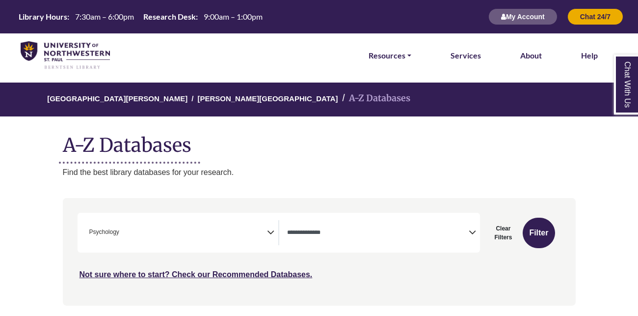
select select "Database Types Filter"
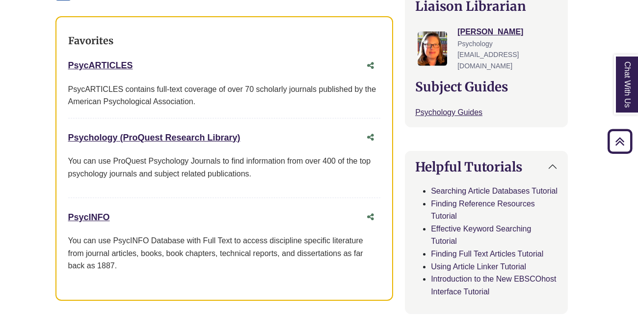
scroll to position [362, 7]
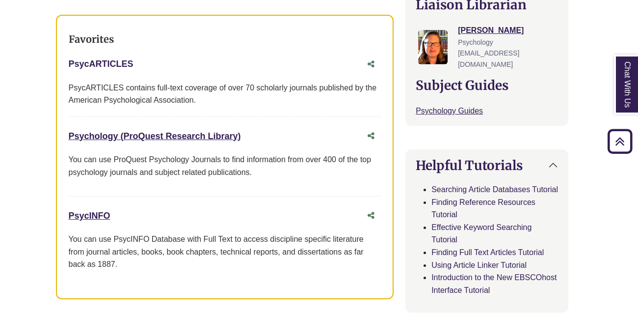
click at [112, 62] on link "PsycARTICLES This link opens in a new window" at bounding box center [101, 64] width 65 height 10
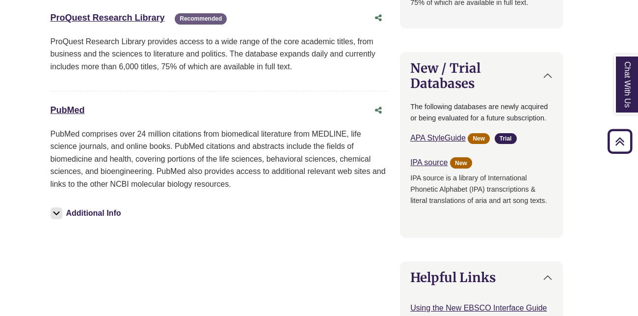
scroll to position [975, 12]
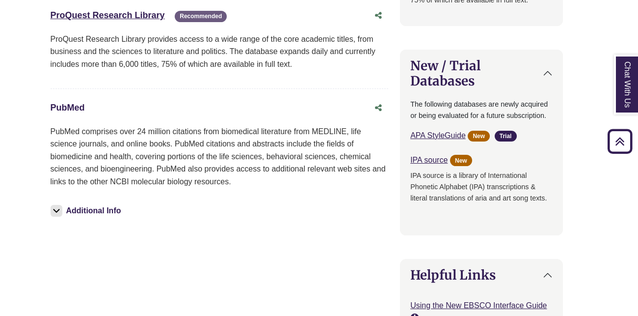
click at [73, 107] on link "PubMed This link opens in a new window" at bounding box center [68, 108] width 34 height 10
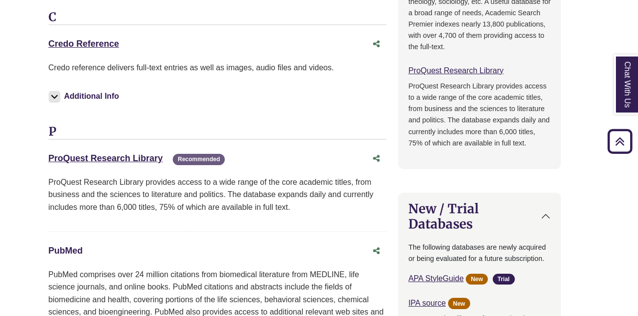
scroll to position [838, 14]
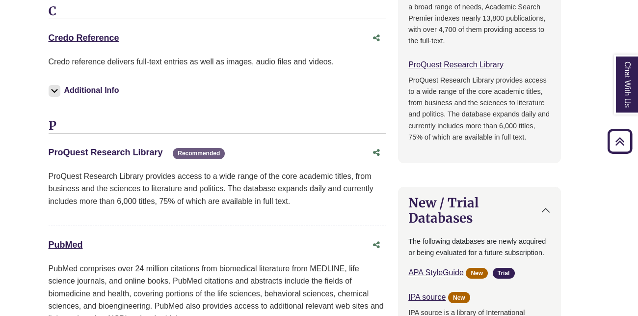
click at [141, 149] on link "ProQuest Research Library This link opens in a new window" at bounding box center [106, 152] width 114 height 10
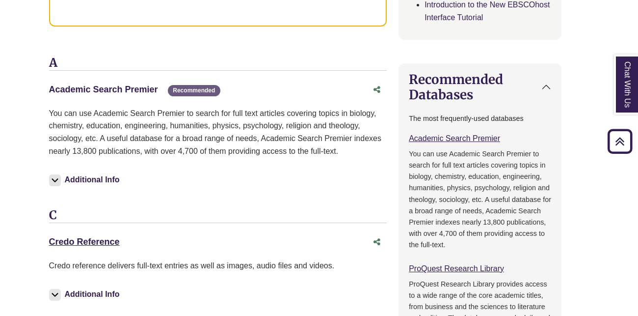
scroll to position [634, 14]
click at [130, 86] on link "Academic Search Premier This link opens in a new window" at bounding box center [103, 90] width 109 height 10
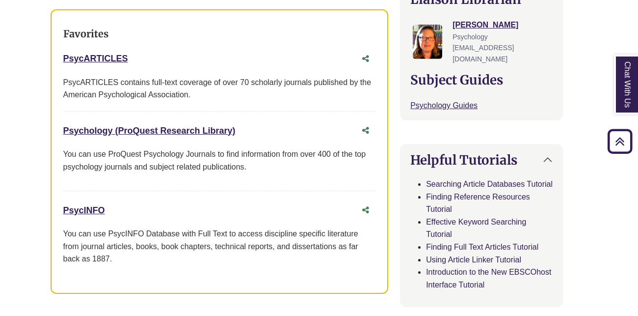
scroll to position [368, 12]
click at [159, 133] on link "Psychology (ProQuest Research Library) This link opens in a new window" at bounding box center [149, 130] width 172 height 10
click at [108, 55] on link "PsycARTICLES This link opens in a new window" at bounding box center [95, 58] width 65 height 10
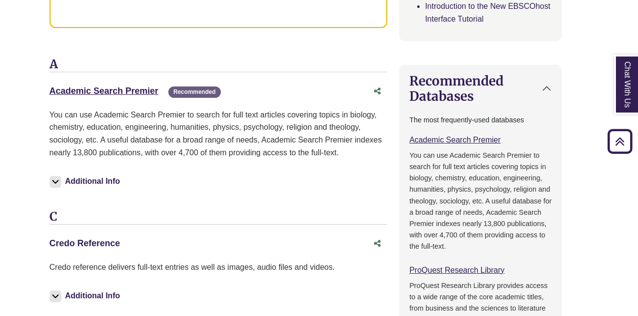
scroll to position [634, 13]
click at [122, 88] on link "Academic Search Premier This link opens in a new window" at bounding box center [104, 90] width 109 height 10
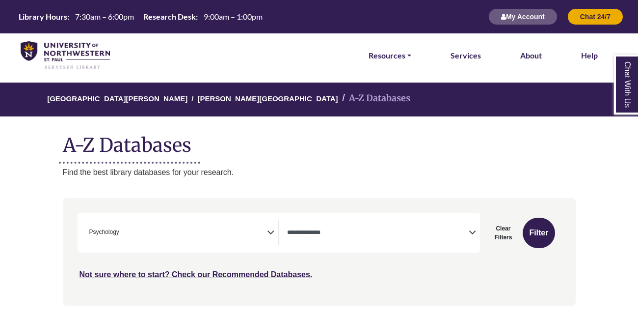
select select "Database Types Filter"
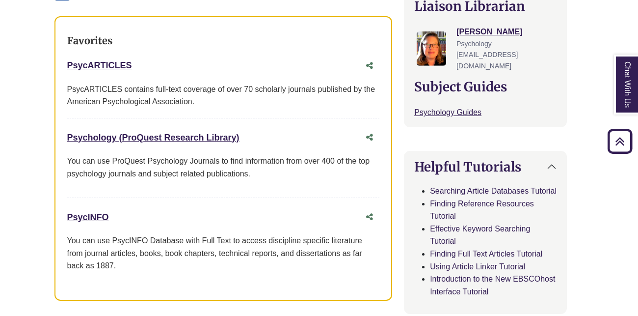
scroll to position [360, 8]
click at [103, 61] on link "PsycARTICLES This link opens in a new window" at bounding box center [99, 66] width 65 height 10
click at [83, 218] on link "PsycINFO This link opens in a new window" at bounding box center [88, 218] width 42 height 10
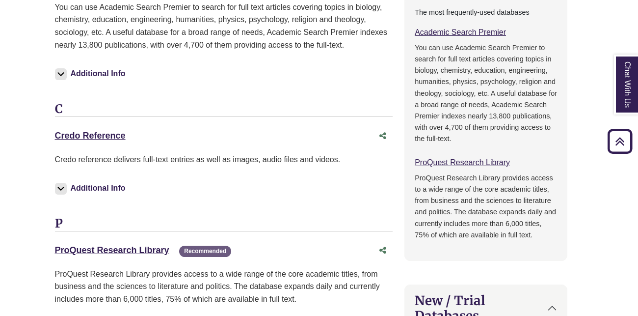
scroll to position [757, 7]
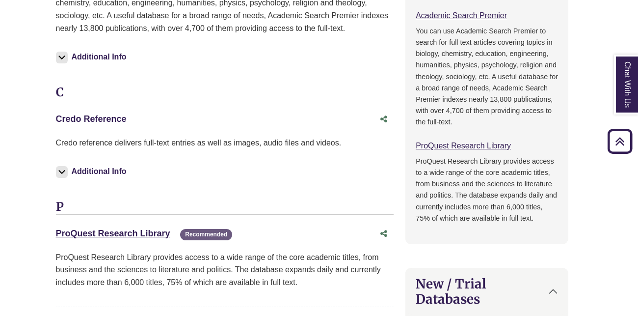
click at [101, 114] on link "Credo Reference This link opens in a new window" at bounding box center [91, 119] width 71 height 10
